Goal: Transaction & Acquisition: Obtain resource

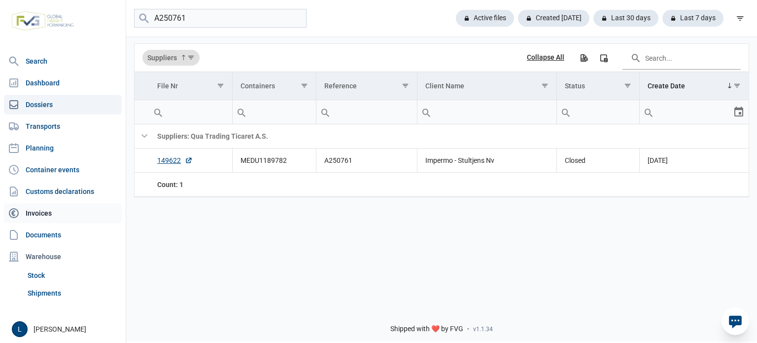
click at [85, 207] on link "Invoices" at bounding box center [63, 213] width 118 height 20
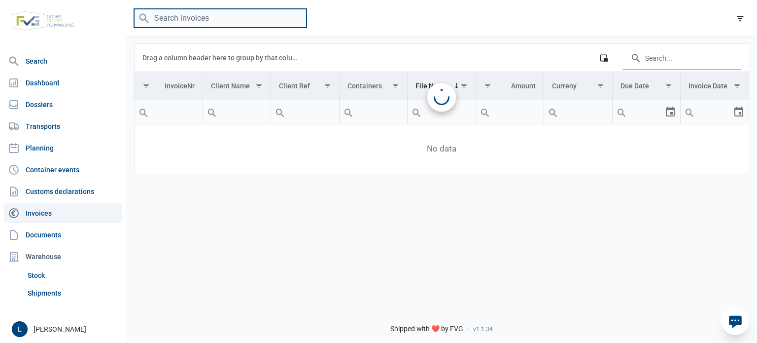
click at [183, 18] on input "search" at bounding box center [220, 18] width 173 height 19
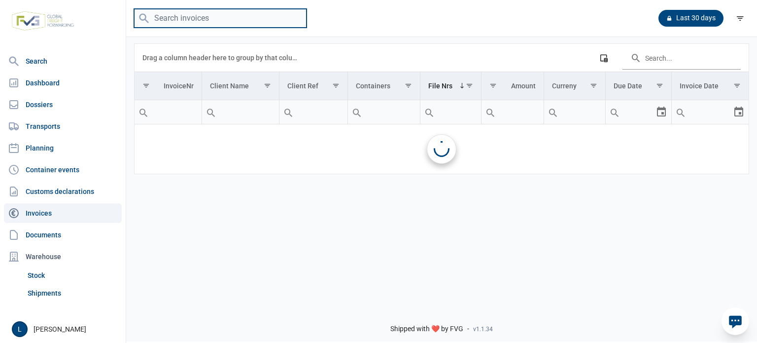
paste input "A250633"
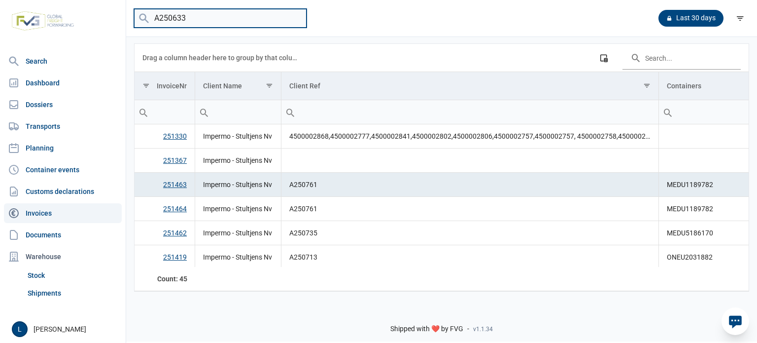
type input "A250633"
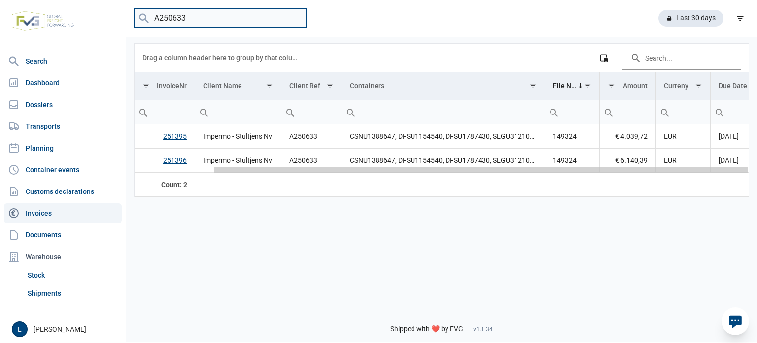
scroll to position [0, 90]
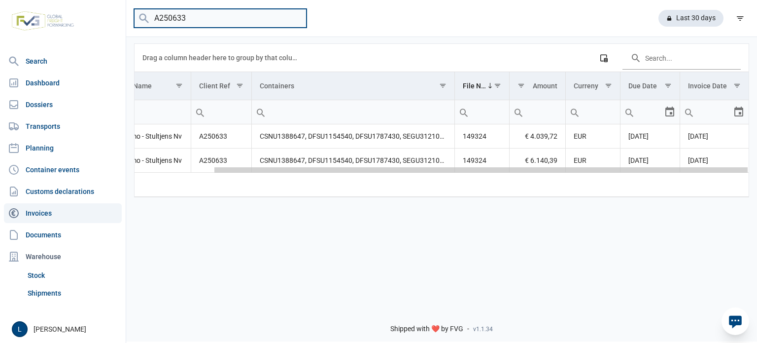
drag, startPoint x: 472, startPoint y: 169, endPoint x: 755, endPoint y: 168, distance: 283.5
click at [755, 168] on body "For evaluation purposes only. Redistribution prohibited. Please register an exi…" at bounding box center [378, 154] width 757 height 343
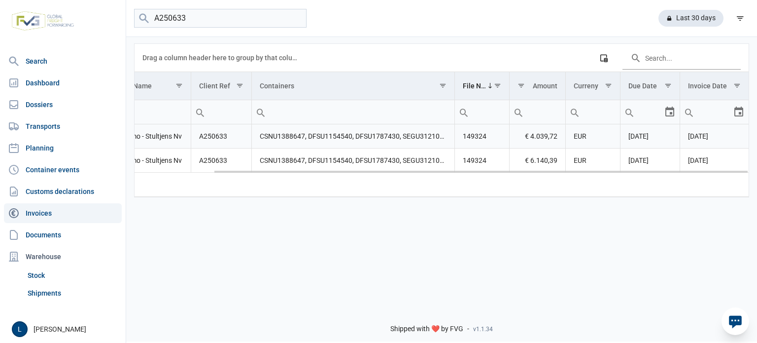
click at [263, 132] on td "CSNU1388647, DFSU1154540, DFSU1787430, SEGU3121047" at bounding box center [353, 136] width 203 height 24
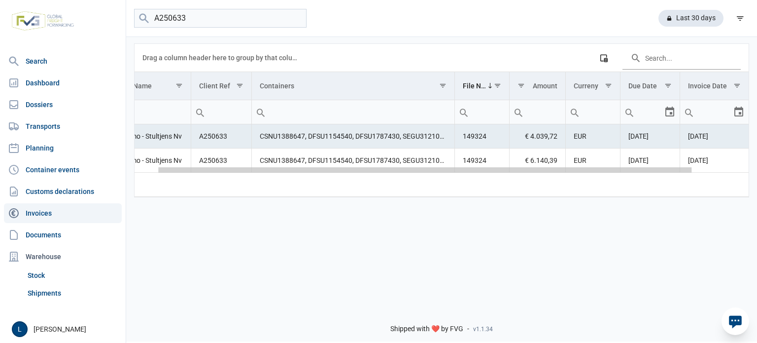
scroll to position [0, 0]
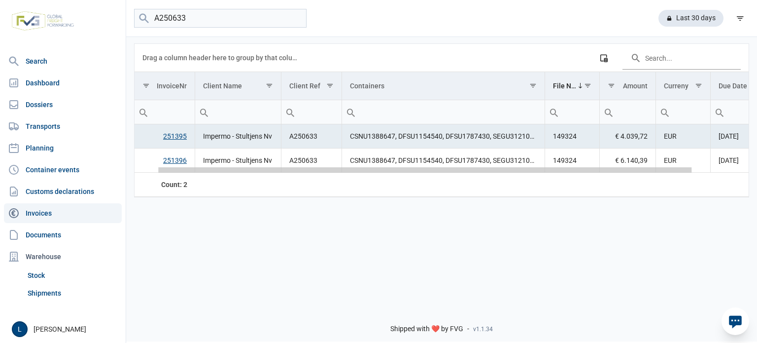
drag, startPoint x: 417, startPoint y: 172, endPoint x: 194, endPoint y: 169, distance: 223.4
click at [204, 176] on body "For evaluation purposes only. Redistribution prohibited. Please register an exi…" at bounding box center [378, 154] width 757 height 343
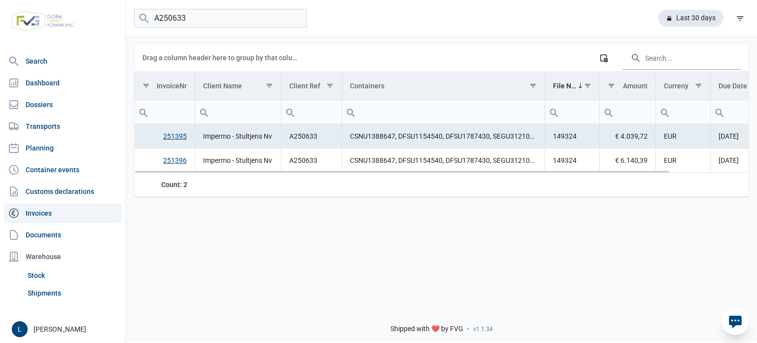
click at [173, 134] on link "251395" at bounding box center [175, 136] width 24 height 8
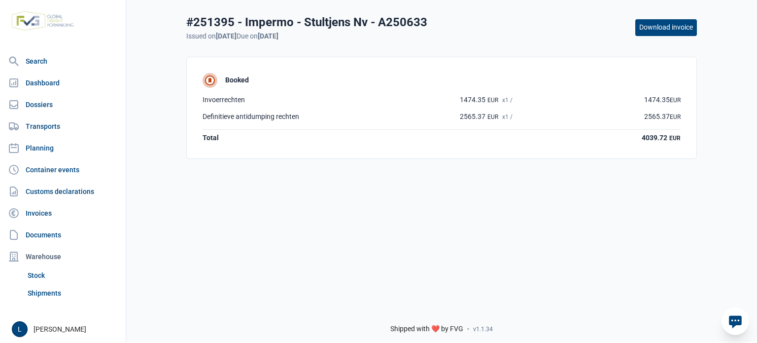
click at [658, 29] on button "Download invoice" at bounding box center [667, 27] width 62 height 17
click at [208, 133] on div "Total 4039.72 EUR" at bounding box center [442, 135] width 478 height 13
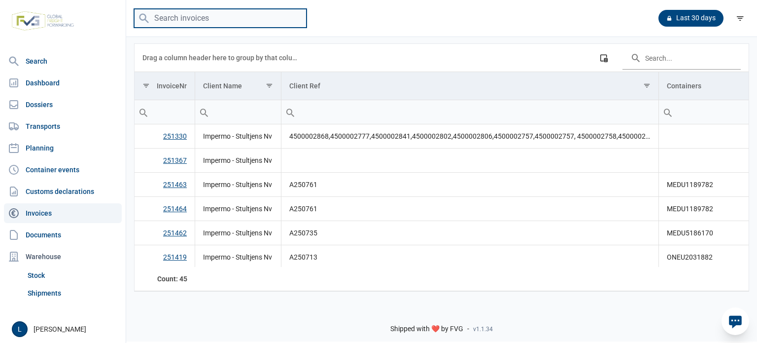
click at [186, 11] on input "search" at bounding box center [220, 18] width 173 height 19
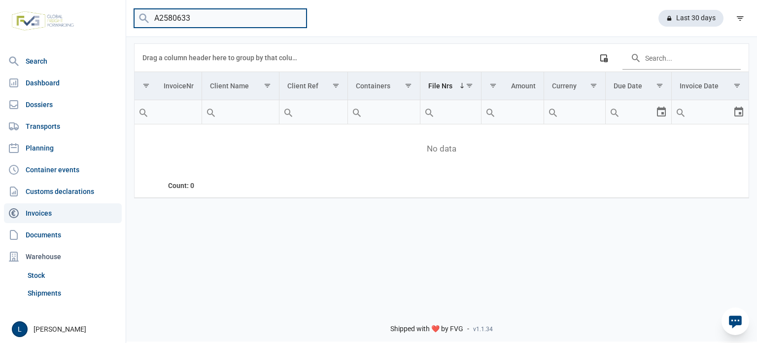
click at [170, 15] on input "A2580633" at bounding box center [220, 18] width 173 height 19
type input "A250633"
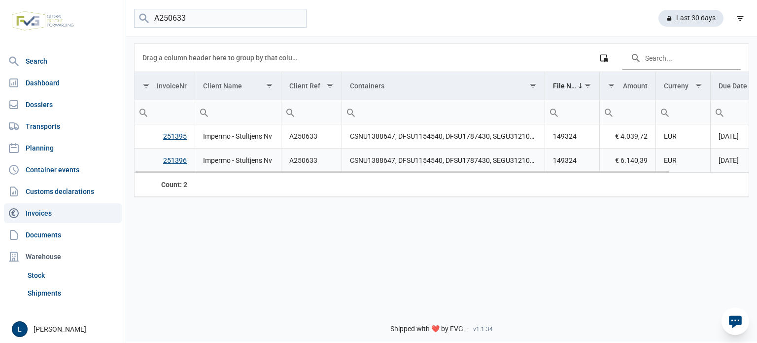
click at [175, 159] on link "251396" at bounding box center [175, 160] width 24 height 8
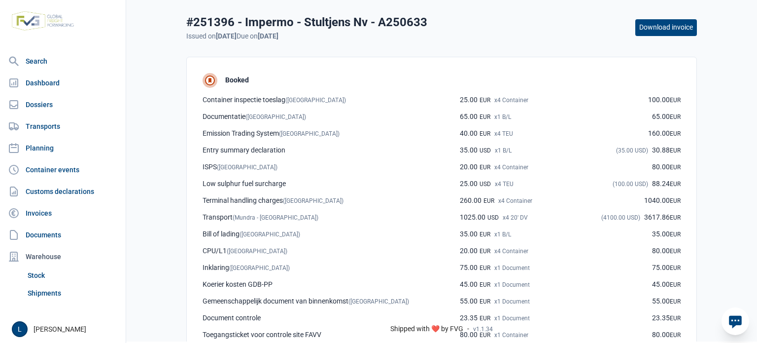
click at [643, 34] on button "Download invoice" at bounding box center [667, 27] width 62 height 17
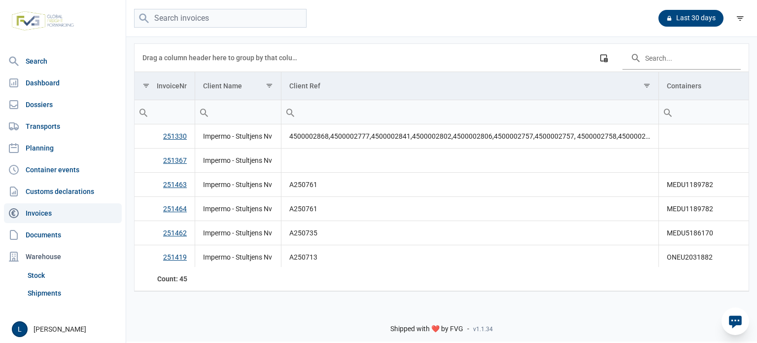
click at [210, 32] on div "Last 30 days" at bounding box center [441, 18] width 631 height 37
